Goal: Find specific page/section: Find specific page/section

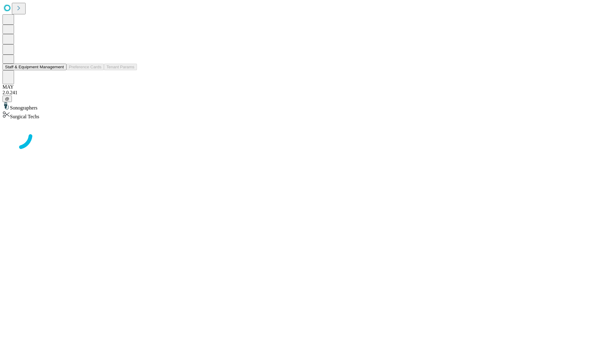
click at [60, 70] on button "Staff & Equipment Management" at bounding box center [34, 67] width 64 height 7
